Goal: Use online tool/utility: Utilize a website feature to perform a specific function

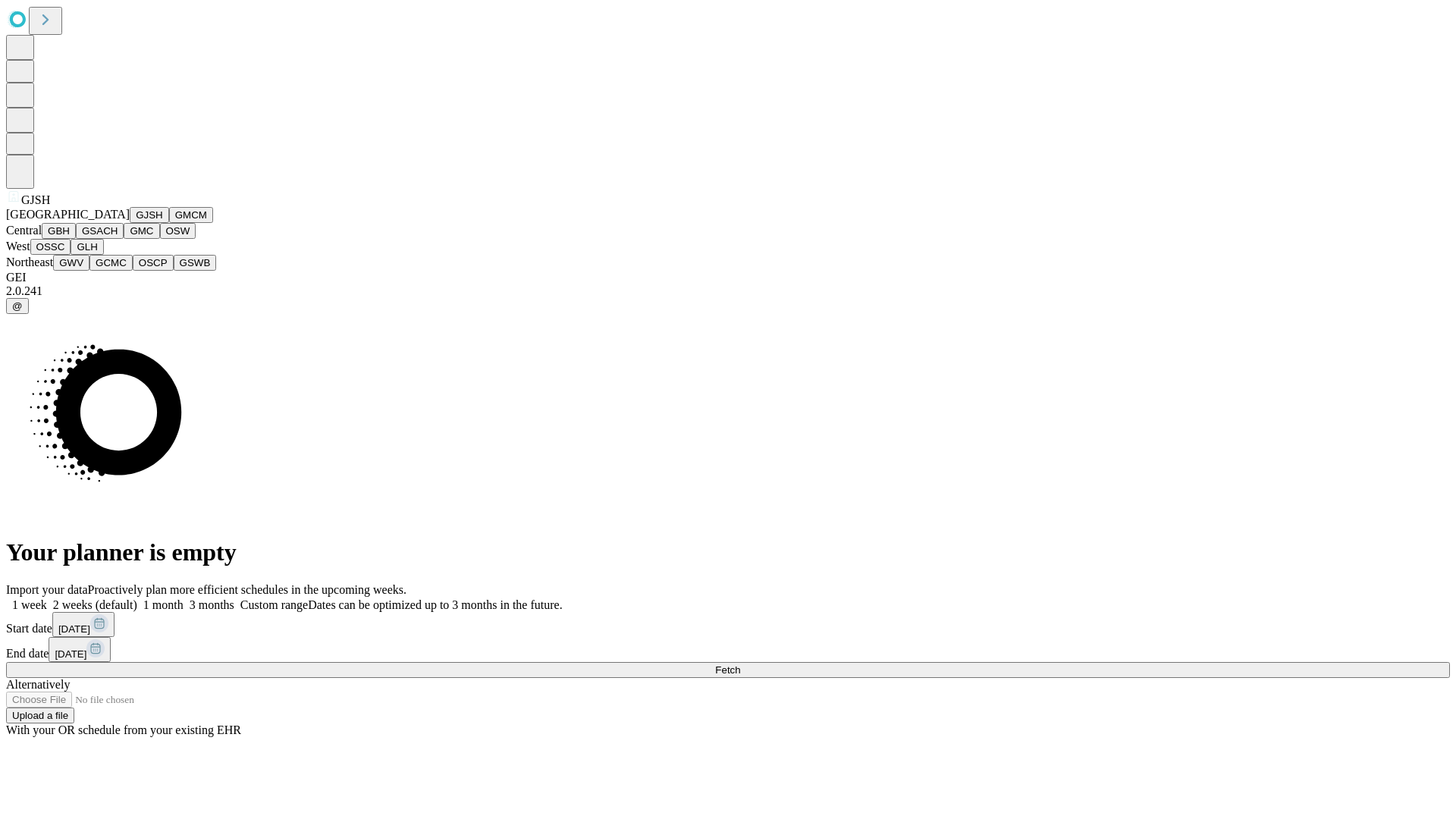
click at [130, 223] on button "GJSH" at bounding box center [150, 214] width 39 height 16
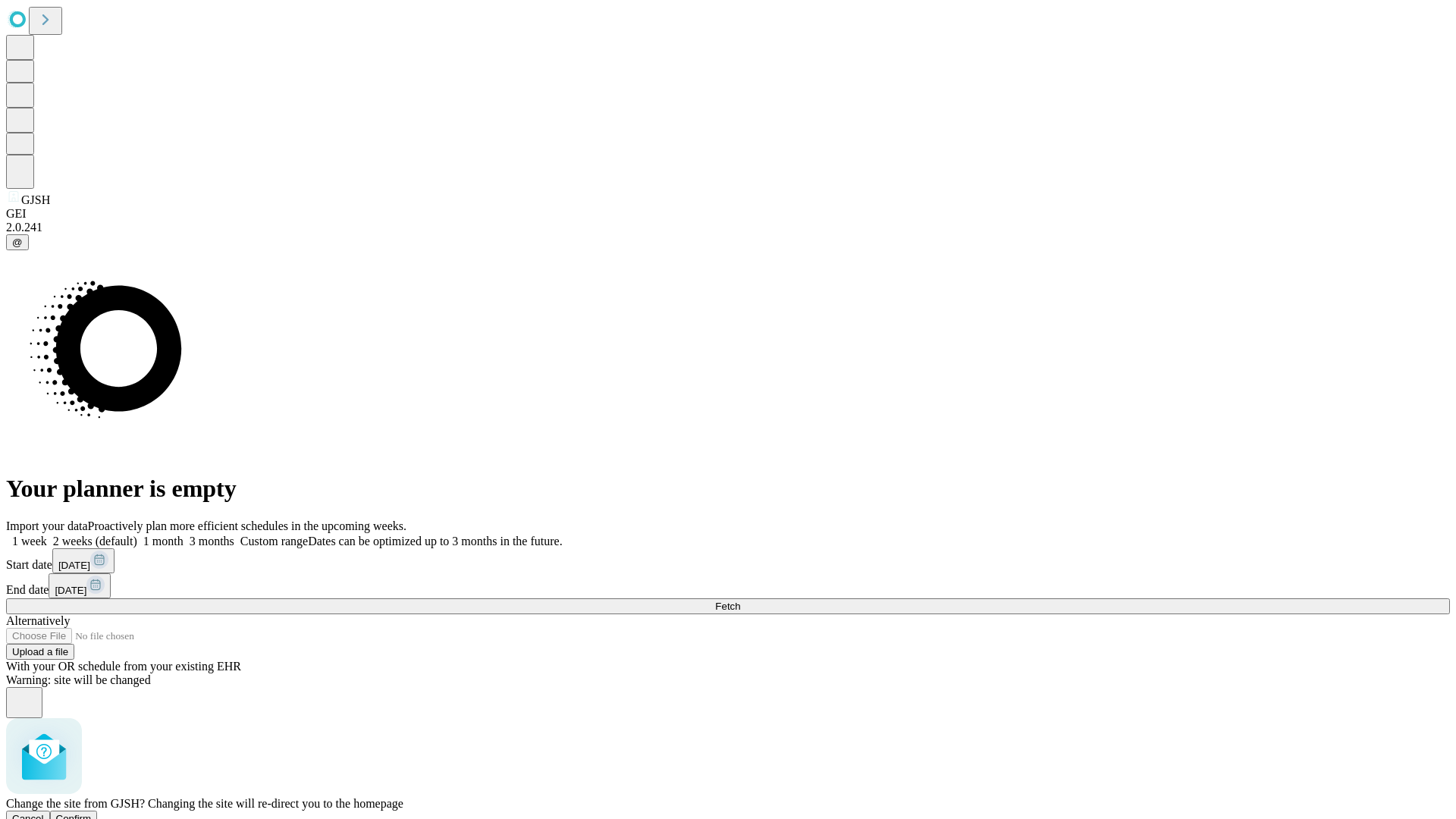
click at [92, 813] on span "Confirm" at bounding box center [74, 819] width 36 height 11
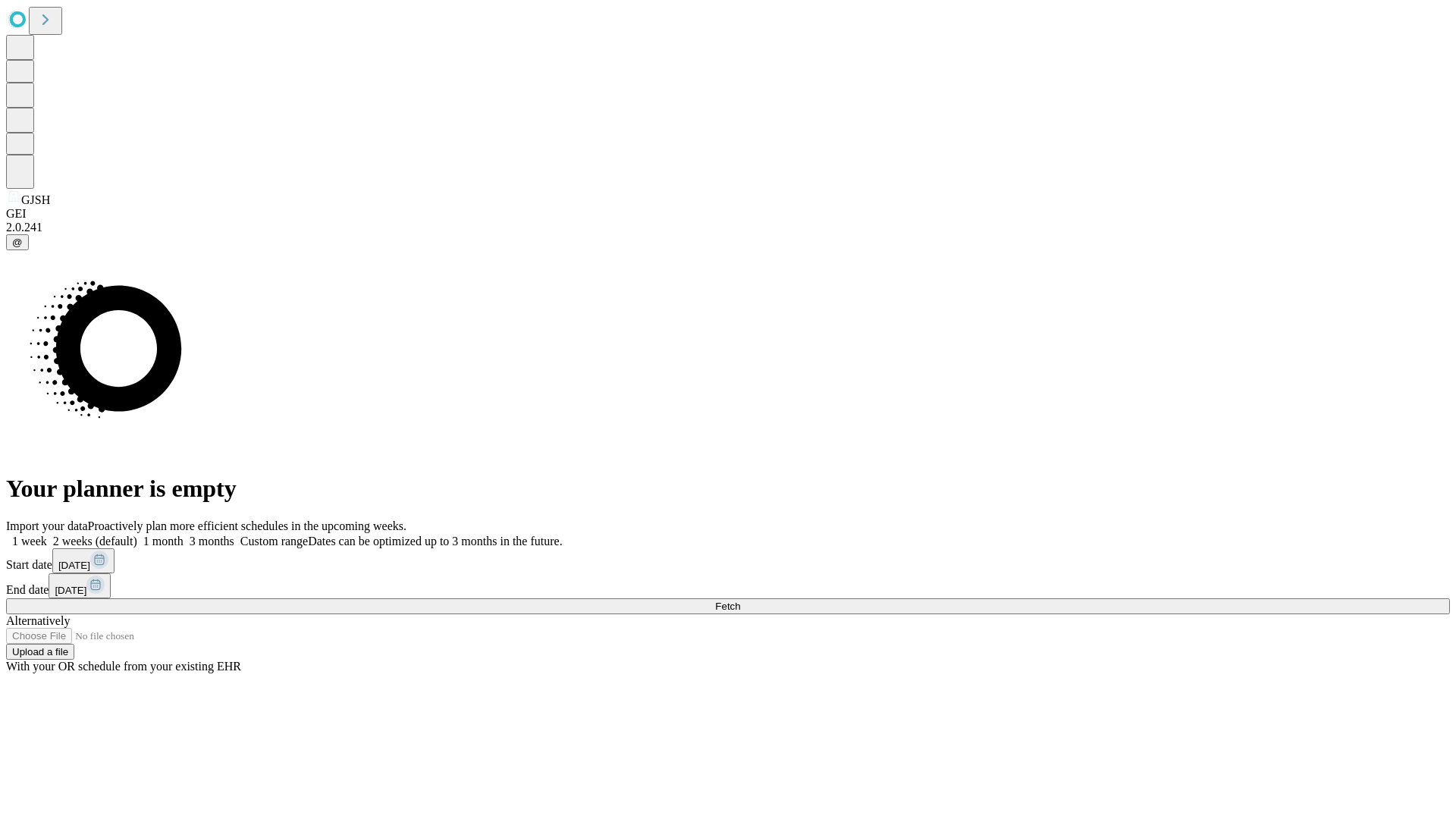
click at [138, 534] on label "2 weeks (default)" at bounding box center [92, 541] width 90 height 13
click at [740, 601] on span "Fetch" at bounding box center [727, 607] width 25 height 11
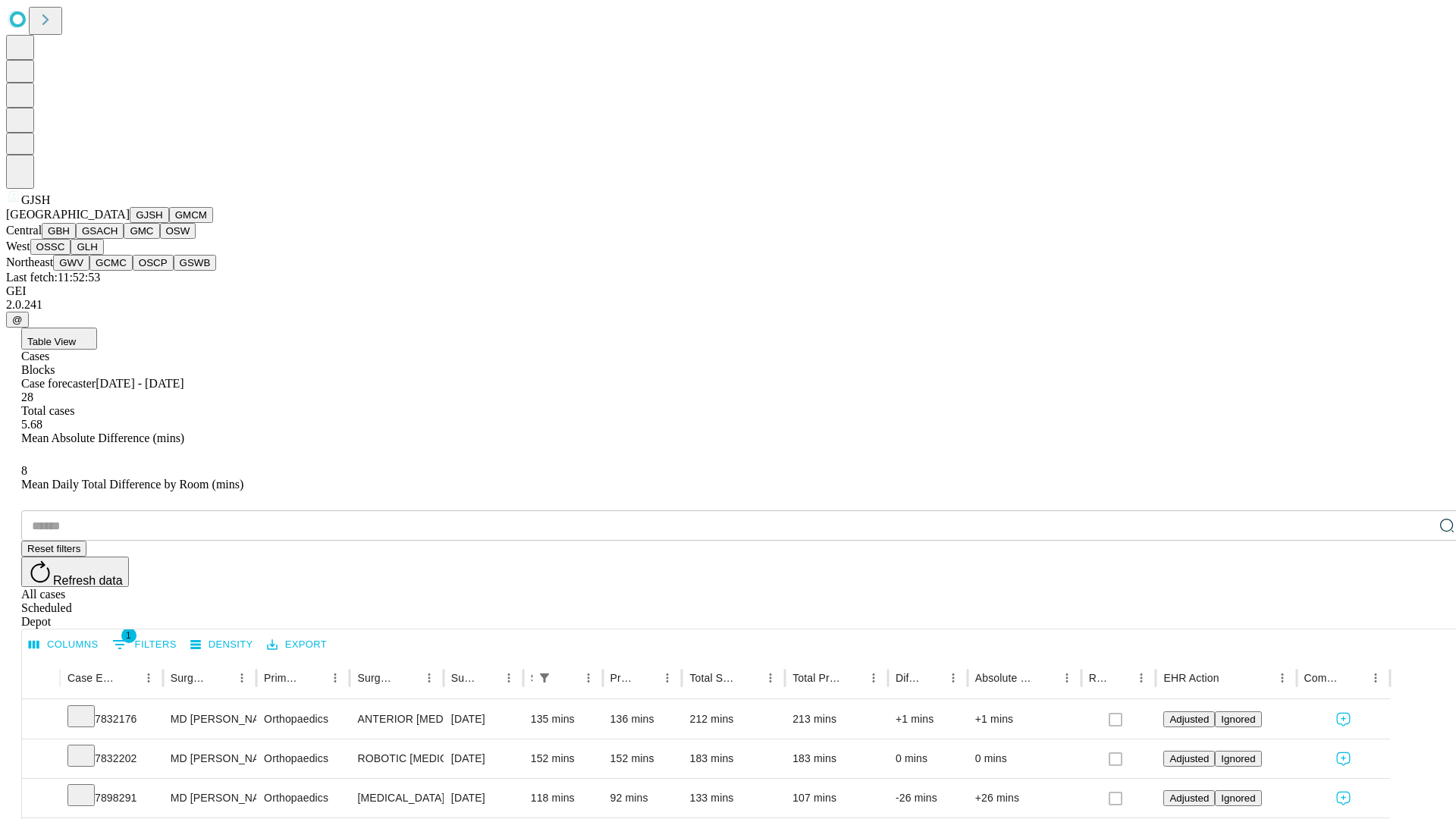
click at [169, 223] on button "GMCM" at bounding box center [191, 214] width 44 height 16
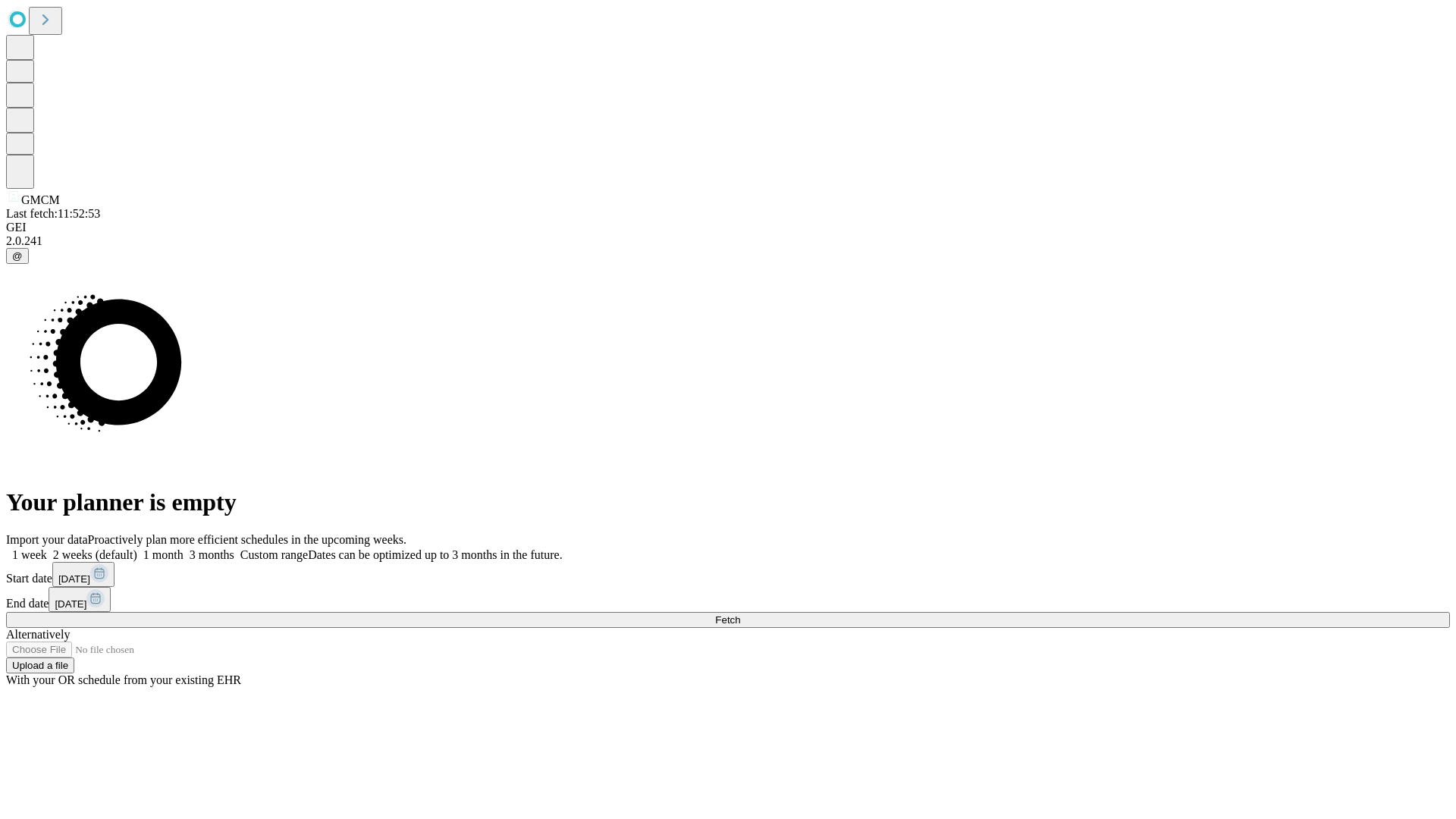
click at [740, 614] on span "Fetch" at bounding box center [727, 620] width 25 height 11
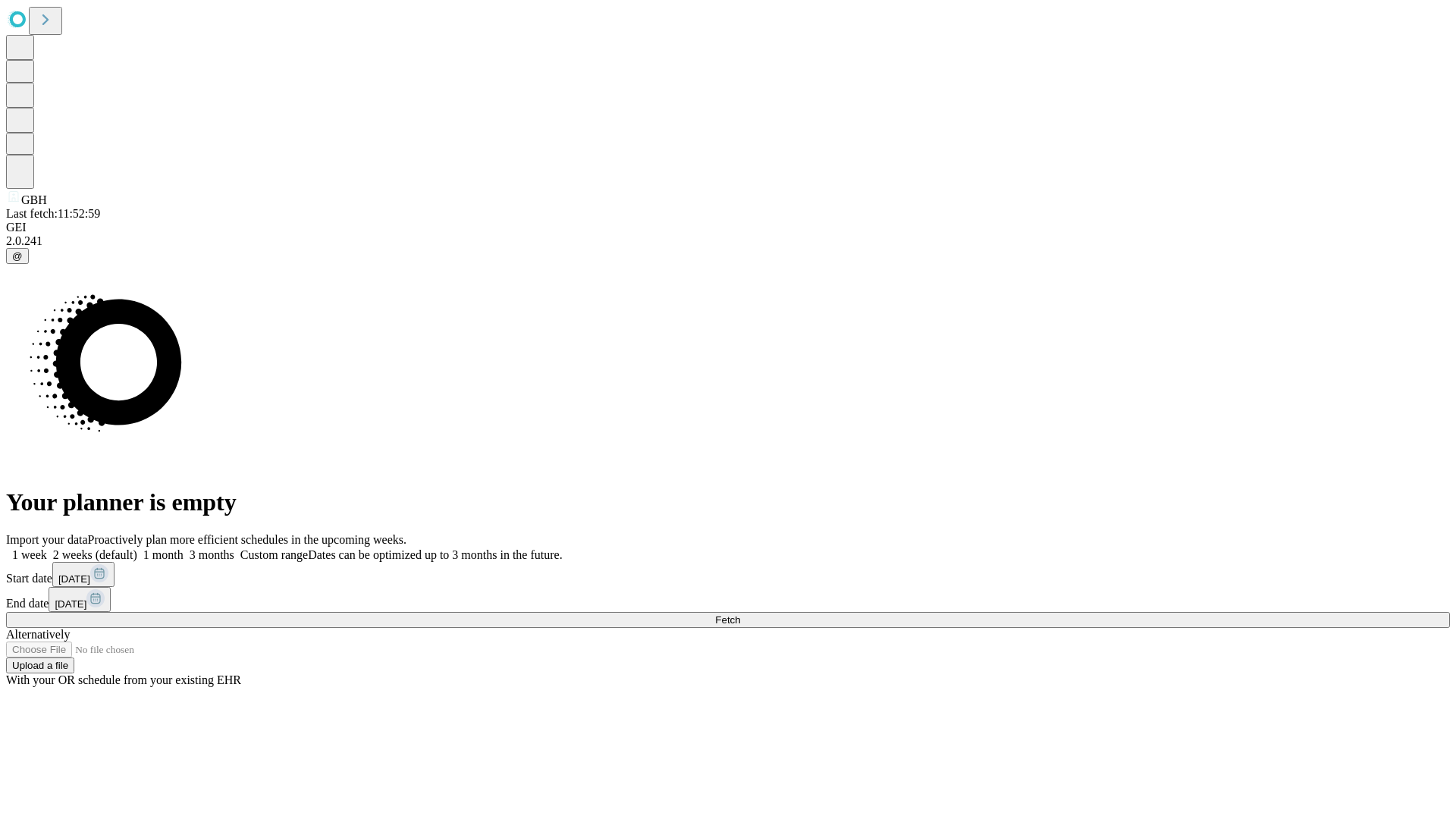
click at [138, 548] on label "2 weeks (default)" at bounding box center [92, 555] width 90 height 13
click at [740, 614] on span "Fetch" at bounding box center [727, 620] width 25 height 11
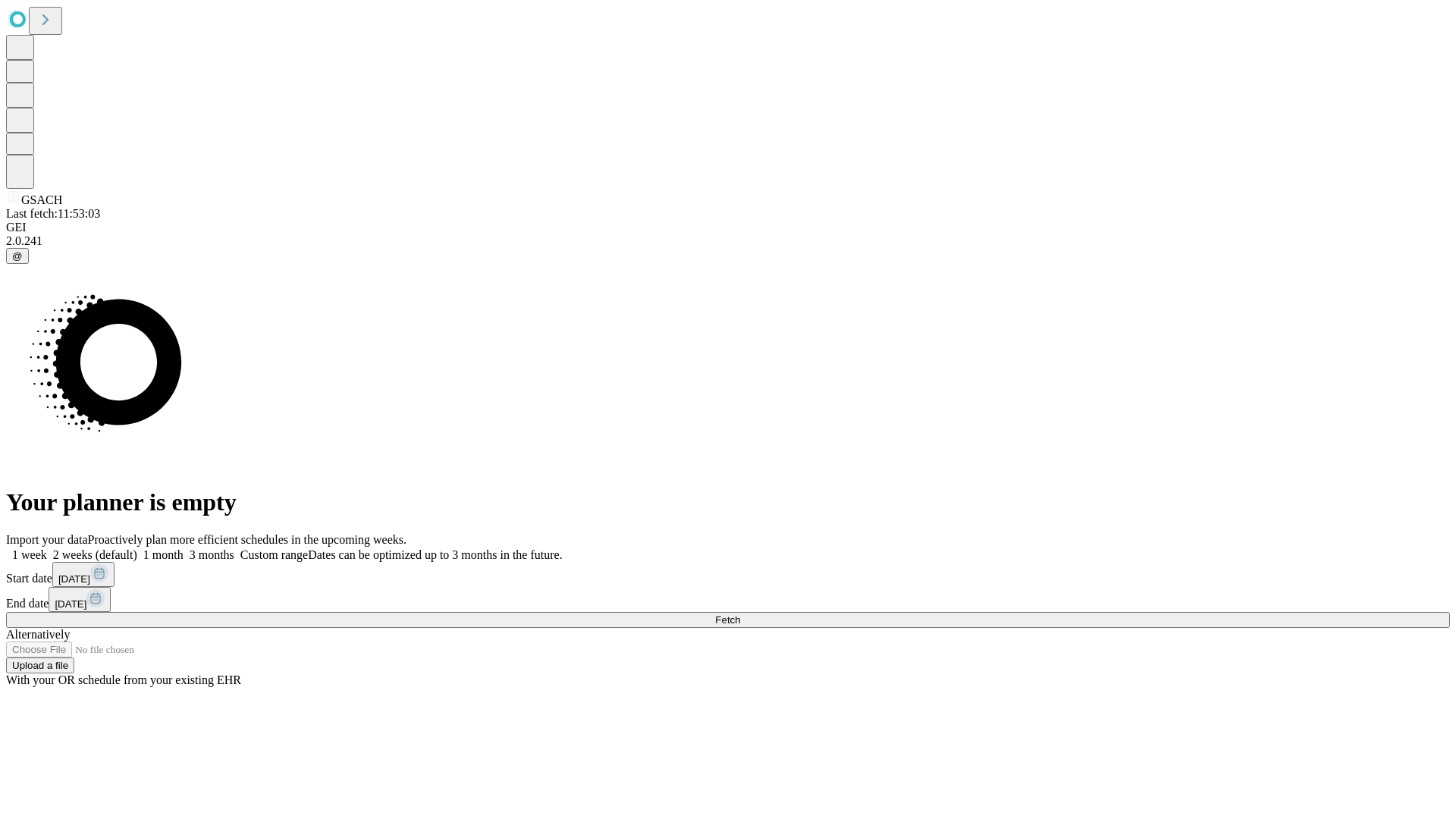
click at [138, 548] on label "2 weeks (default)" at bounding box center [92, 555] width 90 height 13
click at [740, 614] on span "Fetch" at bounding box center [727, 620] width 25 height 11
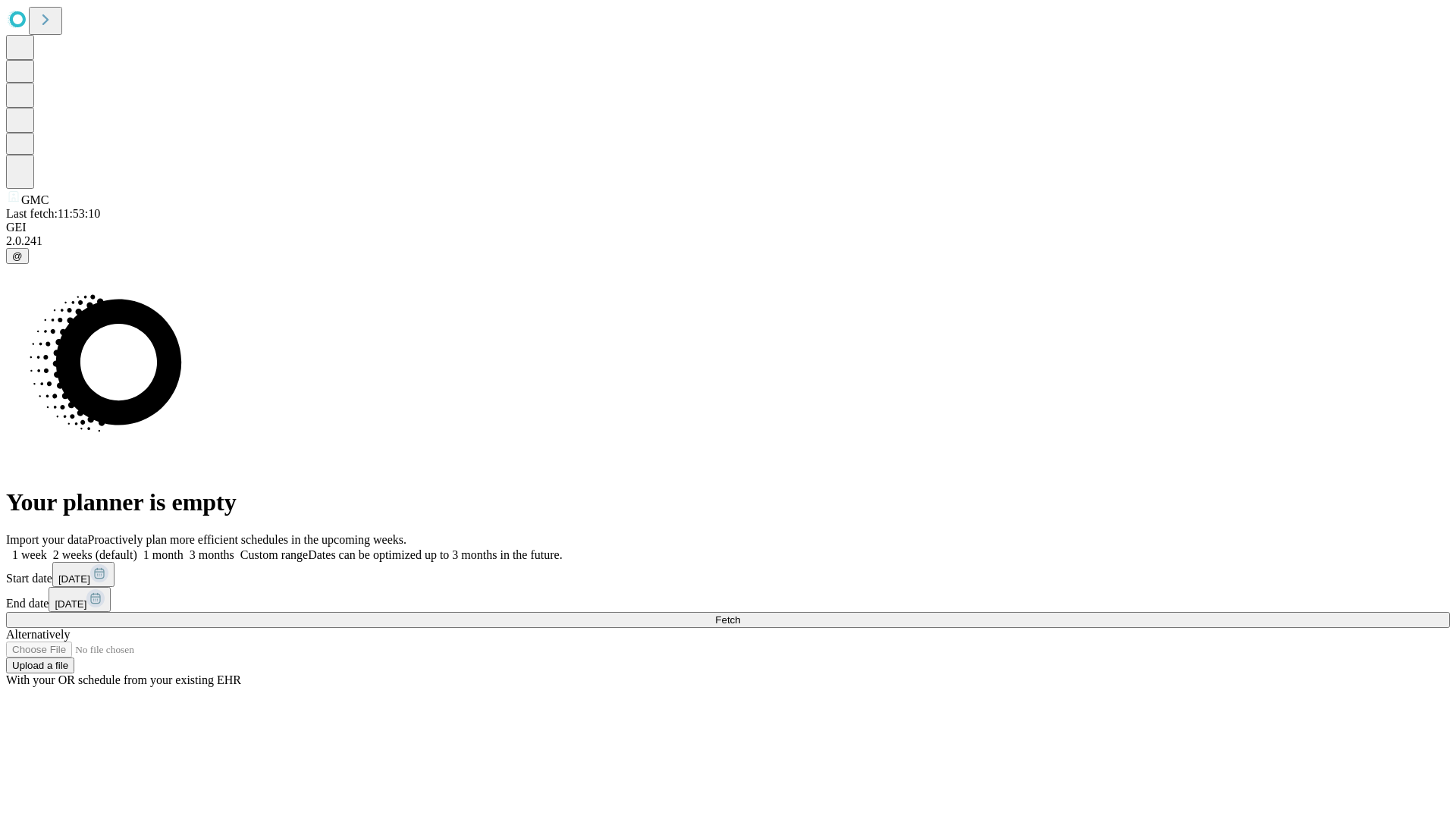
click at [138, 548] on label "2 weeks (default)" at bounding box center [92, 555] width 90 height 13
click at [740, 614] on span "Fetch" at bounding box center [727, 620] width 25 height 11
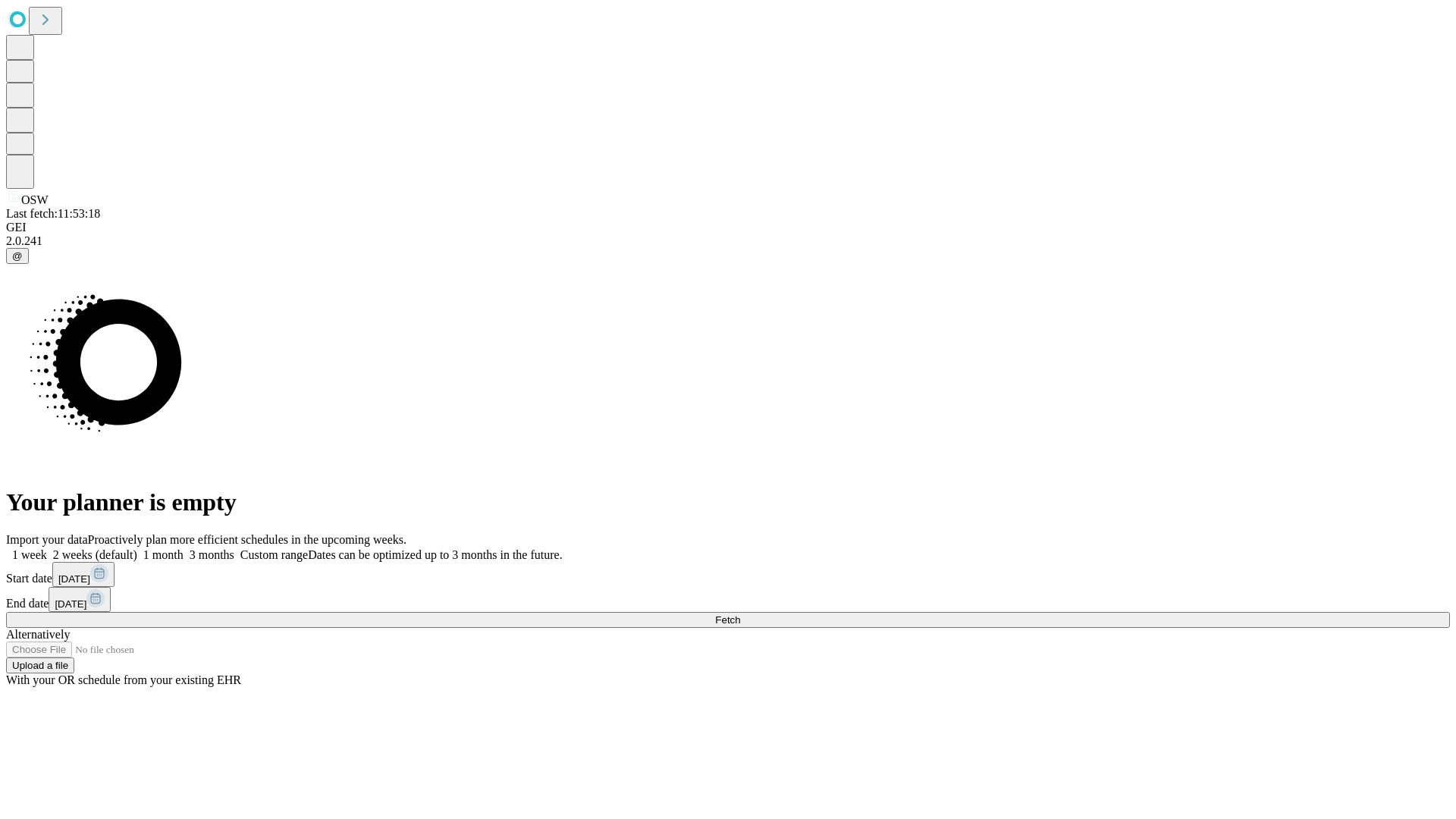
click at [138, 548] on label "2 weeks (default)" at bounding box center [92, 555] width 90 height 13
click at [740, 614] on span "Fetch" at bounding box center [727, 620] width 25 height 11
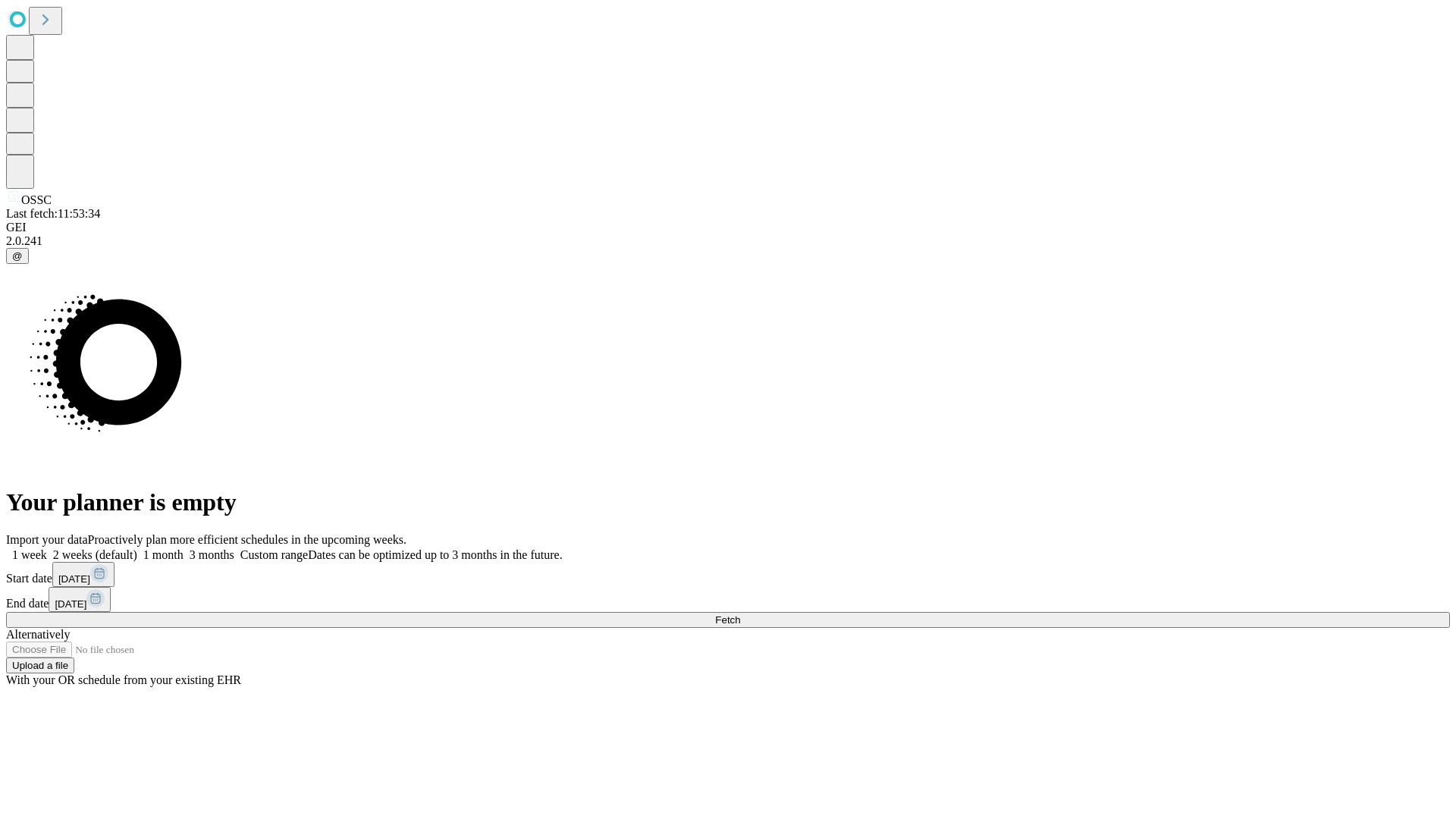
click at [138, 548] on label "2 weeks (default)" at bounding box center [92, 555] width 90 height 13
click at [740, 614] on span "Fetch" at bounding box center [727, 620] width 25 height 11
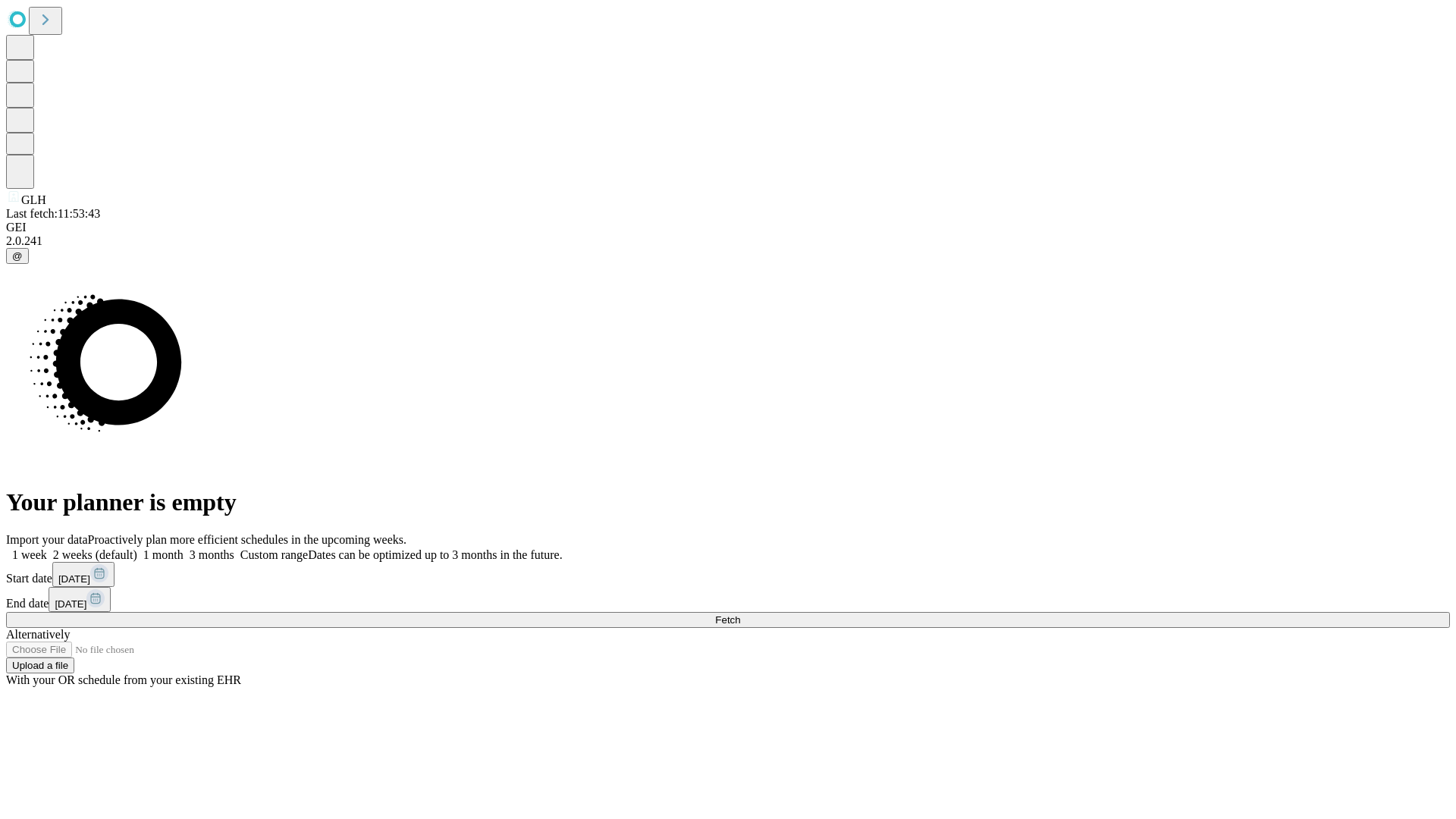
click at [138, 548] on label "2 weeks (default)" at bounding box center [92, 555] width 90 height 13
click at [740, 614] on span "Fetch" at bounding box center [727, 620] width 25 height 11
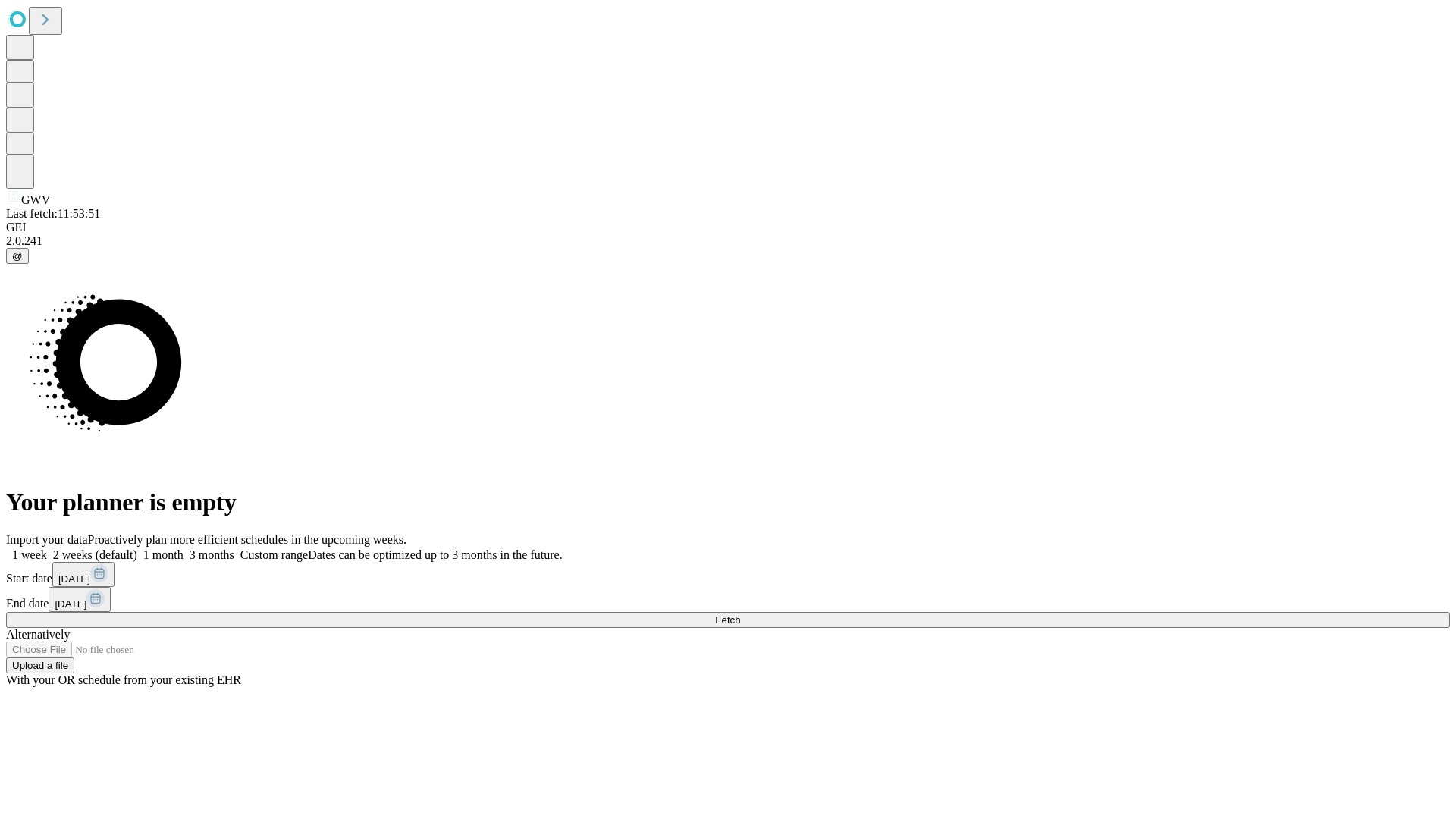
click at [138, 548] on label "2 weeks (default)" at bounding box center [92, 555] width 90 height 13
click at [740, 614] on span "Fetch" at bounding box center [727, 620] width 25 height 11
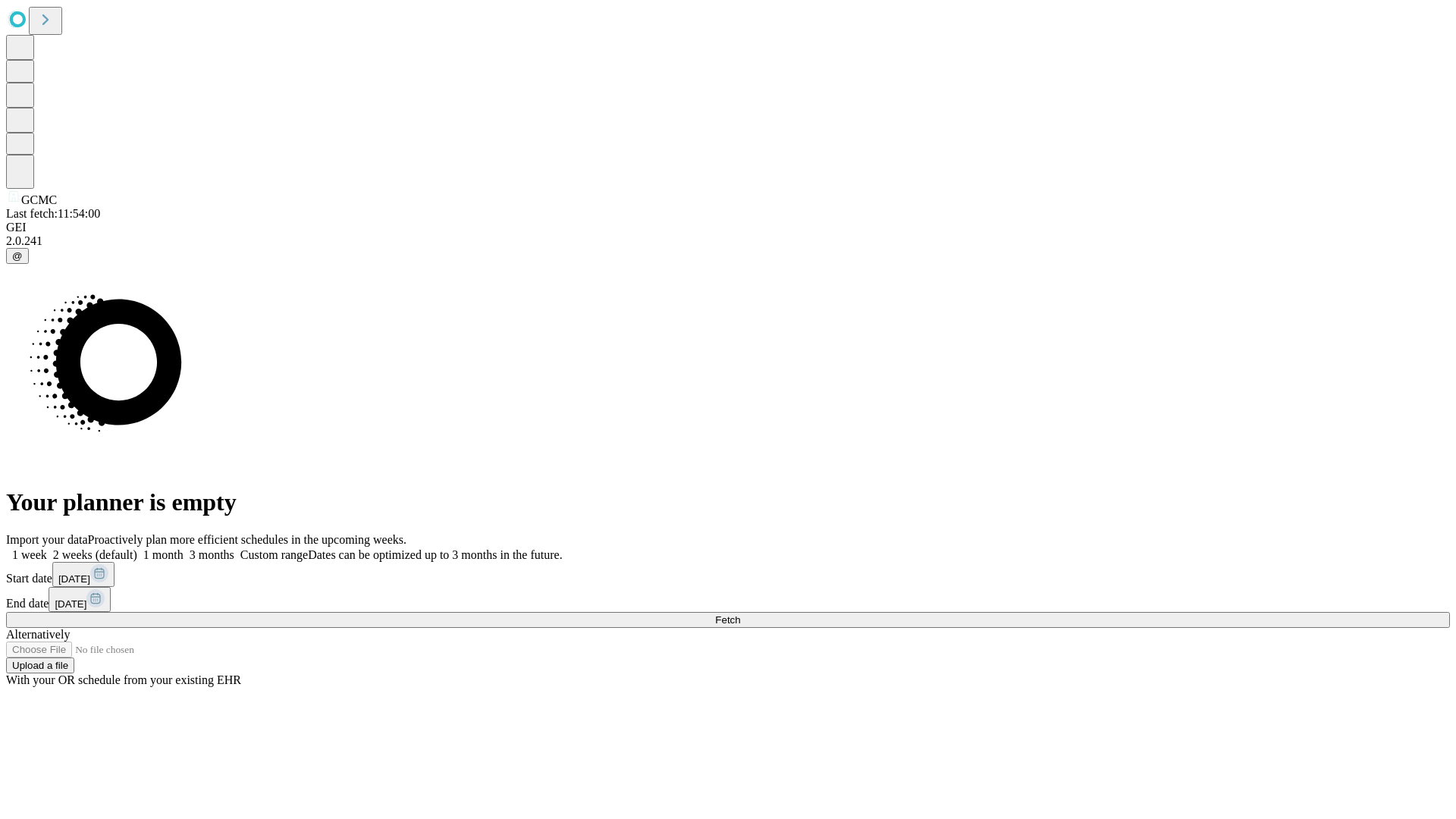
click at [138, 548] on label "2 weeks (default)" at bounding box center [92, 555] width 90 height 13
click at [740, 614] on span "Fetch" at bounding box center [727, 620] width 25 height 11
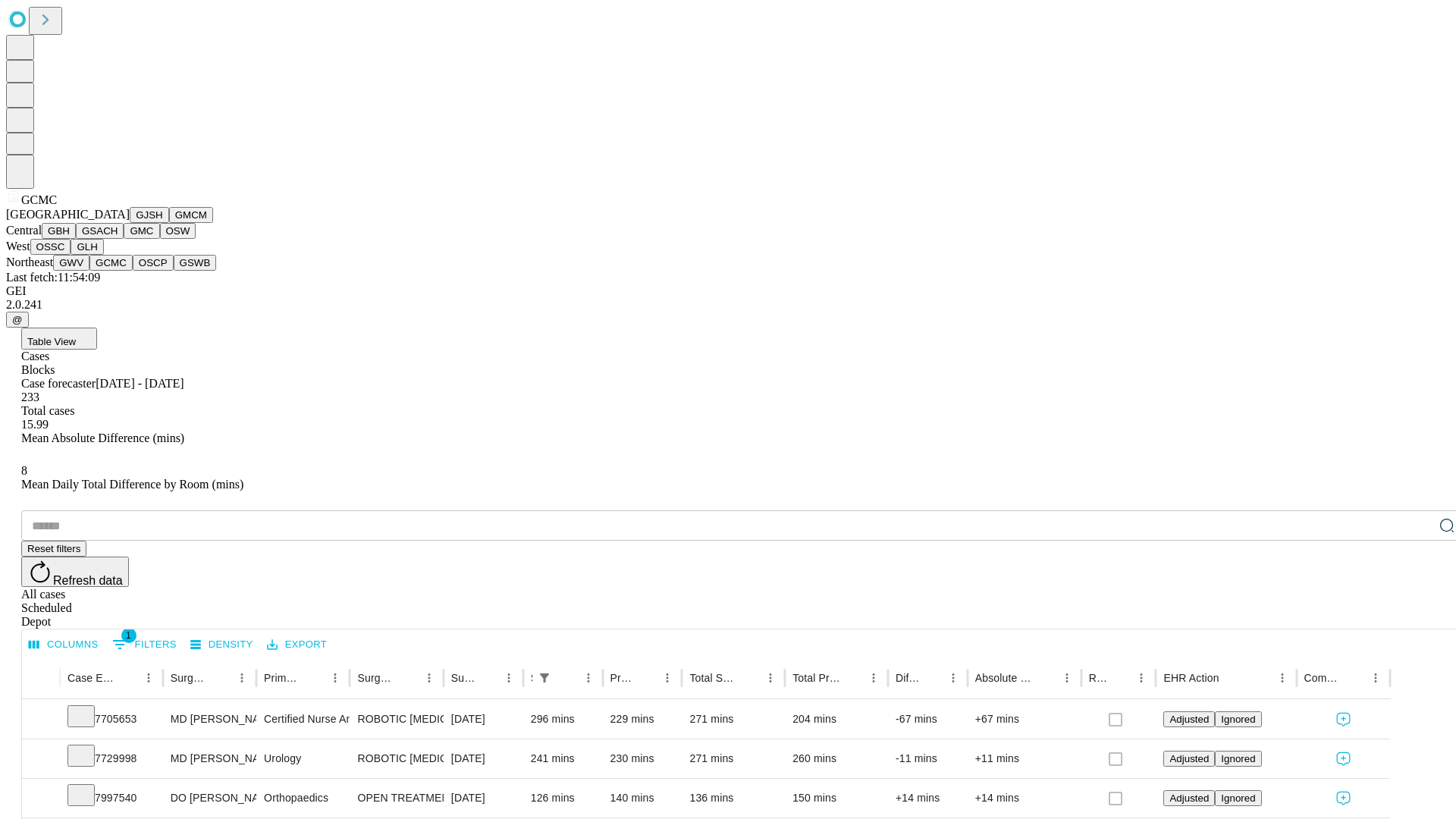
click at [133, 271] on button "OSCP" at bounding box center [153, 262] width 41 height 16
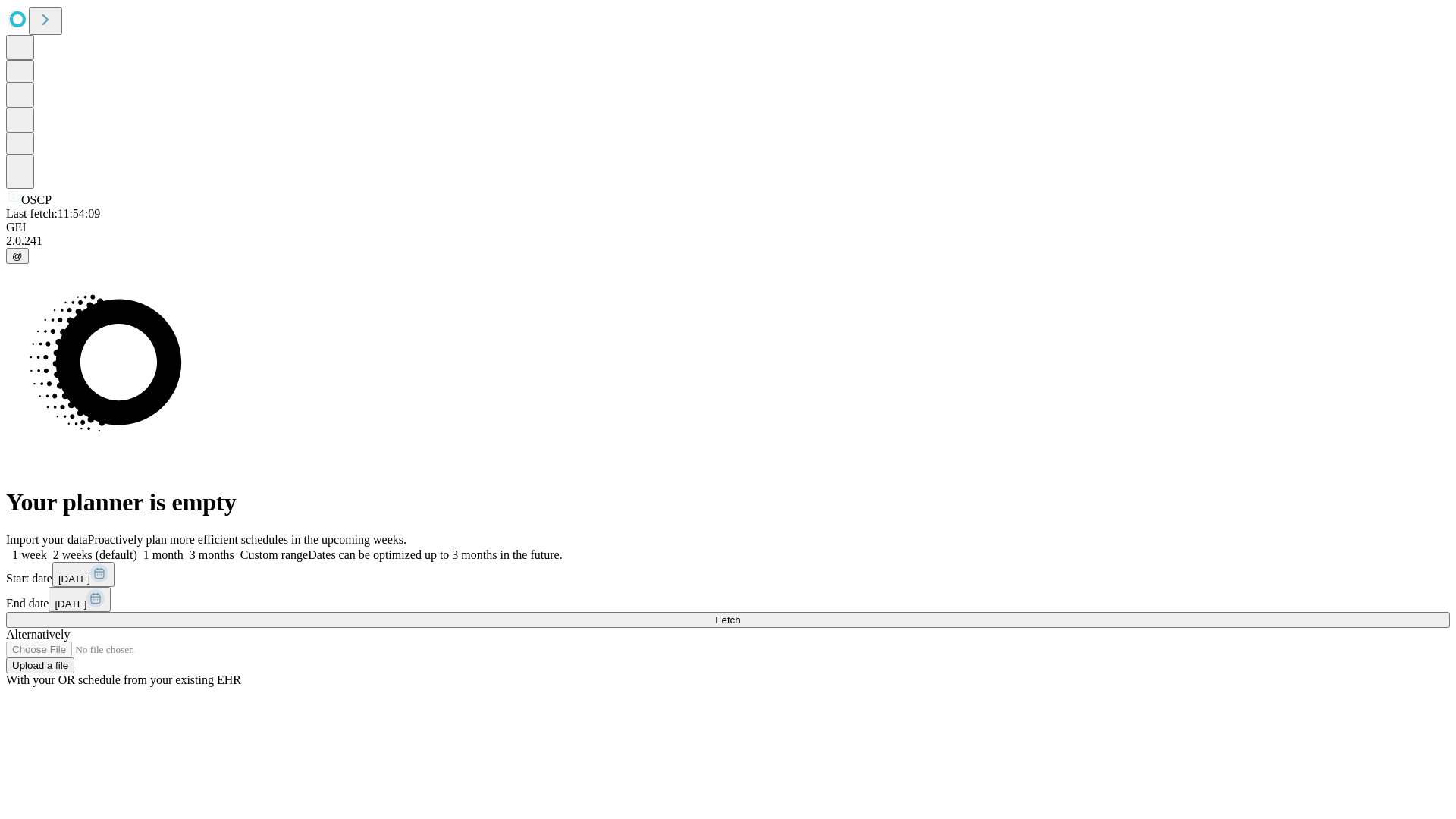
click at [138, 548] on label "2 weeks (default)" at bounding box center [92, 555] width 90 height 13
click at [740, 614] on span "Fetch" at bounding box center [727, 620] width 25 height 11
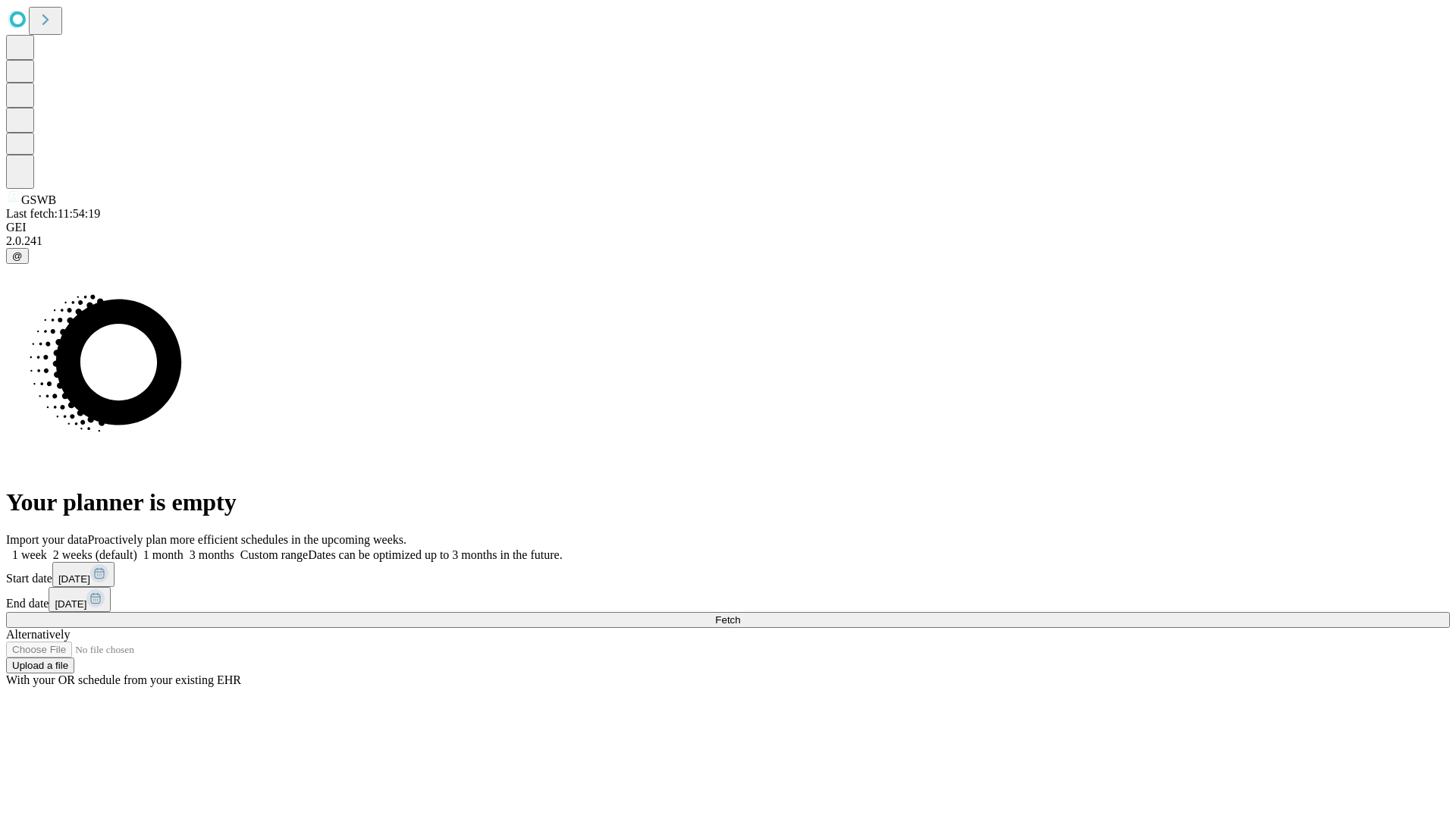
click at [138, 548] on label "2 weeks (default)" at bounding box center [92, 555] width 90 height 13
click at [740, 614] on span "Fetch" at bounding box center [727, 620] width 25 height 11
